Goal: Information Seeking & Learning: Learn about a topic

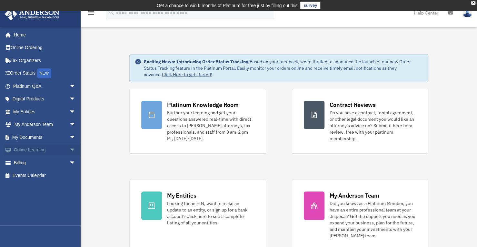
click at [69, 150] on span "arrow_drop_down" at bounding box center [75, 150] width 13 height 13
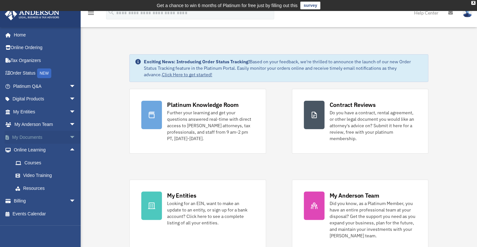
click at [69, 138] on span "arrow_drop_down" at bounding box center [75, 137] width 13 height 13
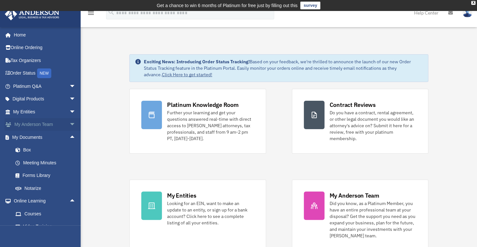
click at [69, 124] on span "arrow_drop_down" at bounding box center [75, 124] width 13 height 13
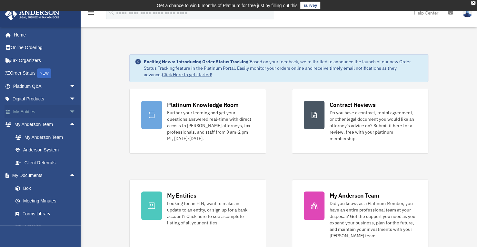
click at [69, 113] on span "arrow_drop_down" at bounding box center [75, 111] width 13 height 13
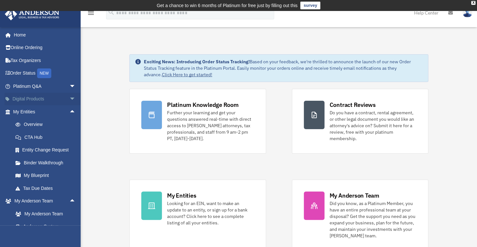
click at [69, 99] on span "arrow_drop_down" at bounding box center [75, 99] width 13 height 13
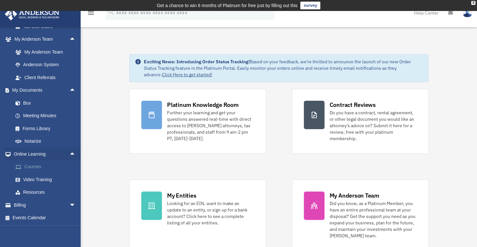
click at [39, 168] on link "Courses" at bounding box center [47, 166] width 76 height 13
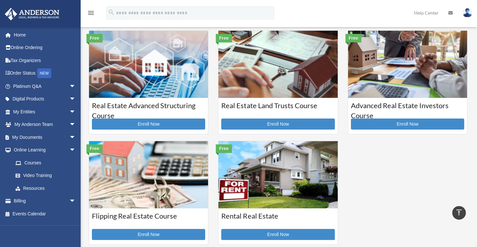
scroll to position [161, 0]
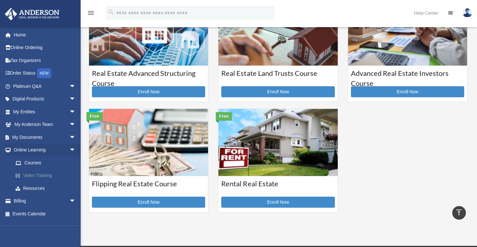
click at [37, 175] on link "Video Training" at bounding box center [47, 175] width 76 height 13
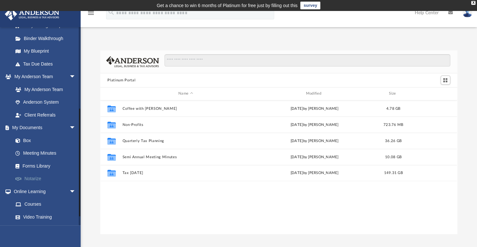
scroll to position [162, 0]
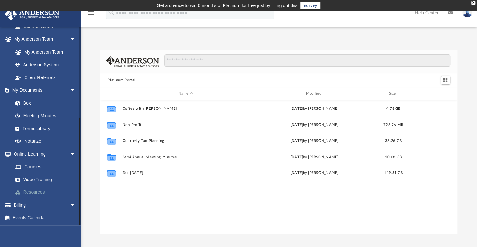
click at [35, 191] on link "Resources" at bounding box center [47, 192] width 76 height 13
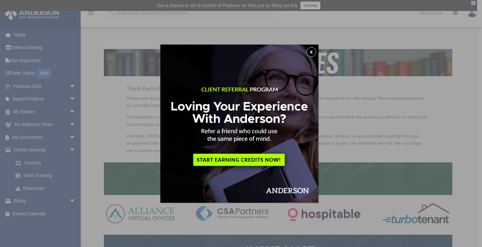
click at [314, 51] on button "x" at bounding box center [312, 52] width 10 height 10
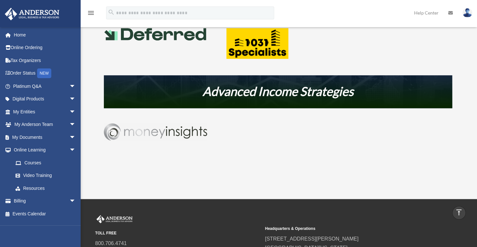
scroll to position [420, 0]
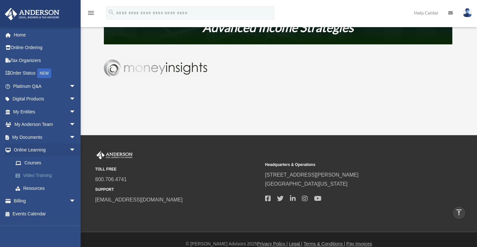
click at [36, 175] on link "Video Training" at bounding box center [47, 175] width 76 height 13
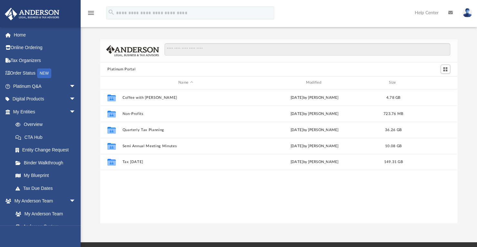
scroll to position [142, 352]
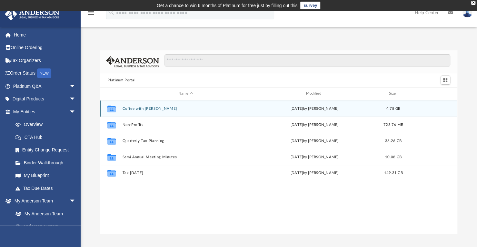
click at [136, 108] on button "Coffee with [PERSON_NAME]" at bounding box center [186, 109] width 126 height 4
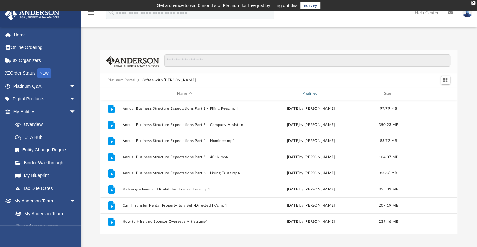
click at [312, 95] on div "Modified" at bounding box center [311, 94] width 124 height 6
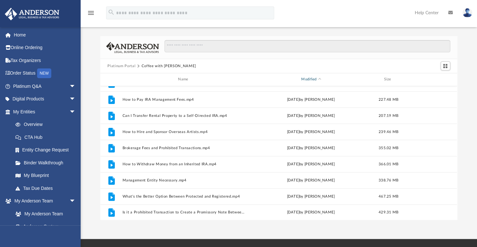
scroll to position [0, 0]
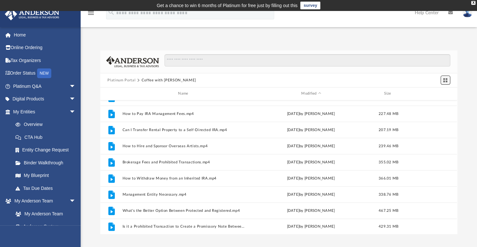
click at [447, 80] on span "Switch to Grid View" at bounding box center [445, 79] width 5 height 5
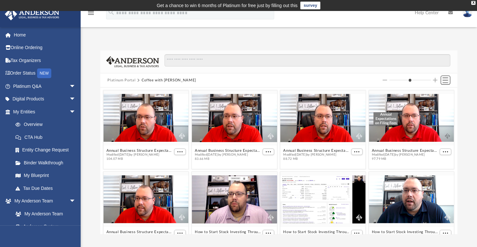
scroll to position [142, 352]
click at [447, 80] on span "Switch to List View" at bounding box center [445, 79] width 5 height 5
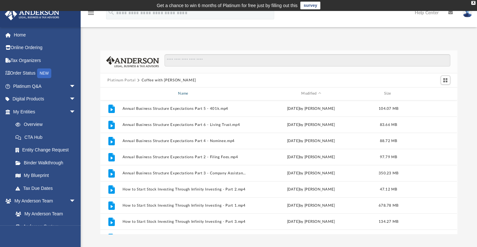
click at [184, 94] on div "Name" at bounding box center [184, 94] width 124 height 6
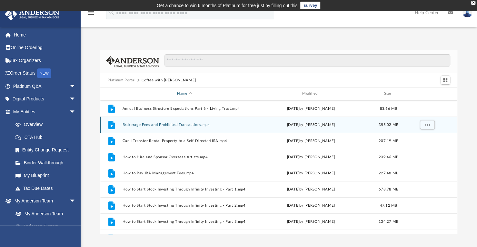
scroll to position [97, 0]
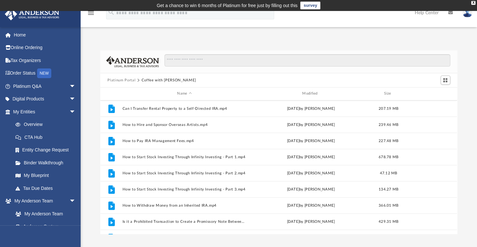
click at [123, 79] on button "Platinum Portal" at bounding box center [121, 80] width 28 height 6
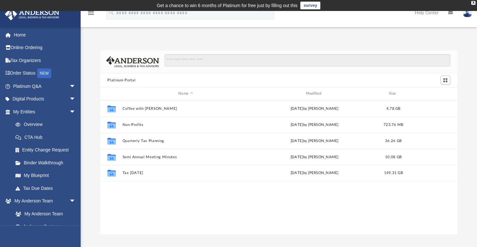
scroll to position [0, 0]
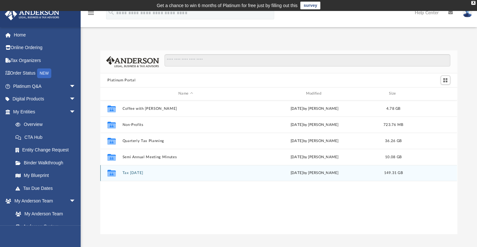
click at [136, 172] on button "Tax [DATE]" at bounding box center [186, 173] width 126 height 4
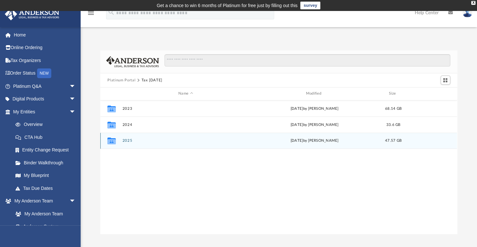
click at [127, 140] on button "2025" at bounding box center [186, 140] width 126 height 4
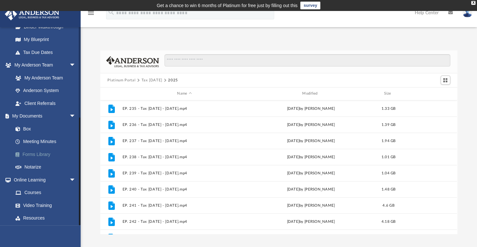
scroll to position [162, 0]
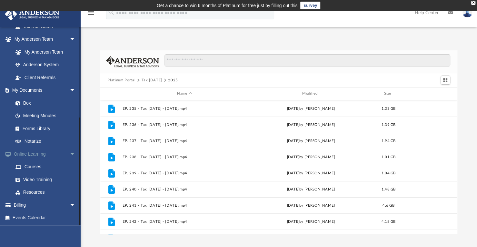
click at [33, 155] on link "Online Learning arrow_drop_down" at bounding box center [45, 153] width 81 height 13
click at [33, 154] on link "Online Learning arrow_drop_down" at bounding box center [45, 153] width 81 height 13
click at [36, 166] on link "Courses" at bounding box center [47, 166] width 76 height 13
